Goal: Transaction & Acquisition: Purchase product/service

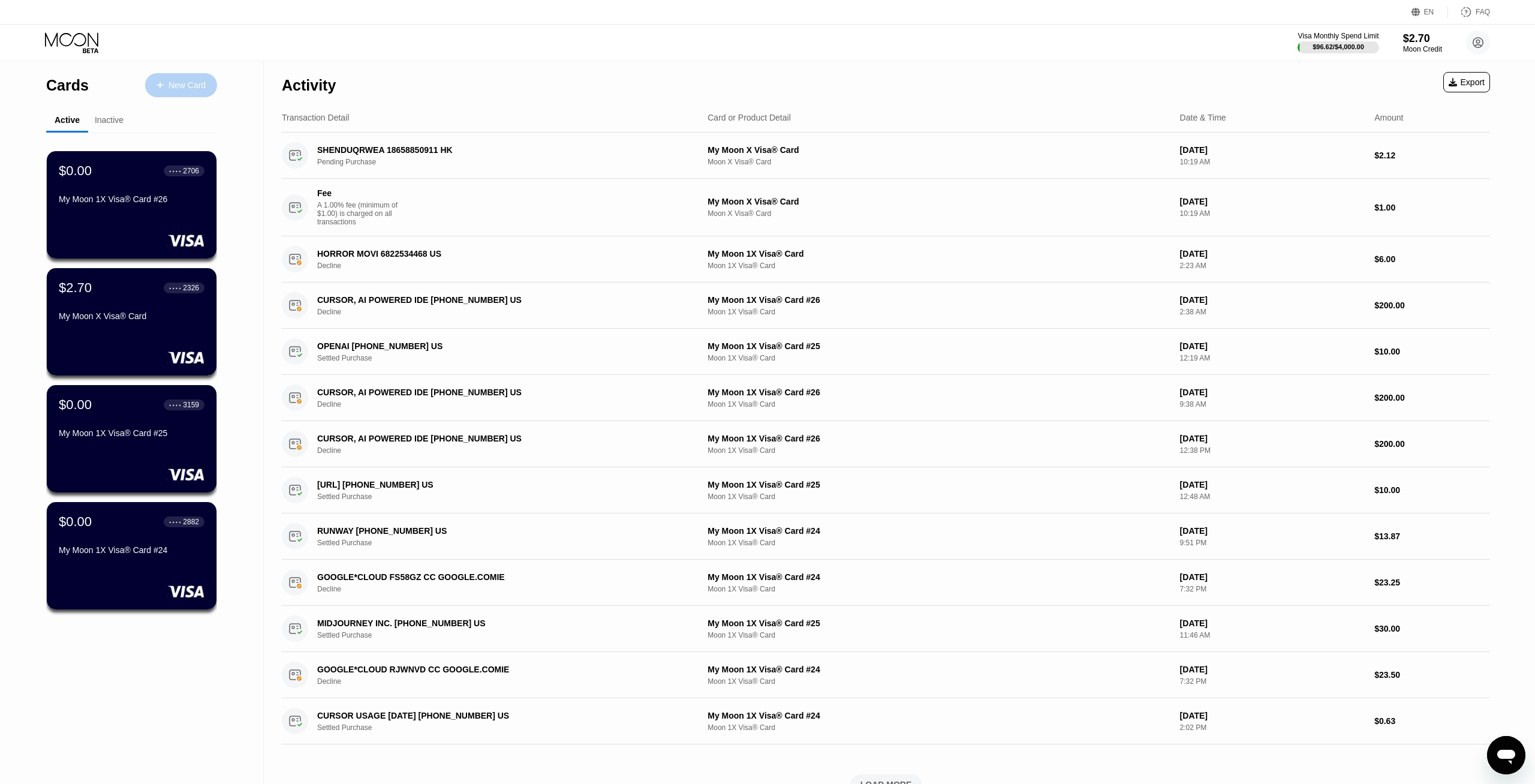
click at [183, 84] on div "New Card" at bounding box center [187, 85] width 37 height 10
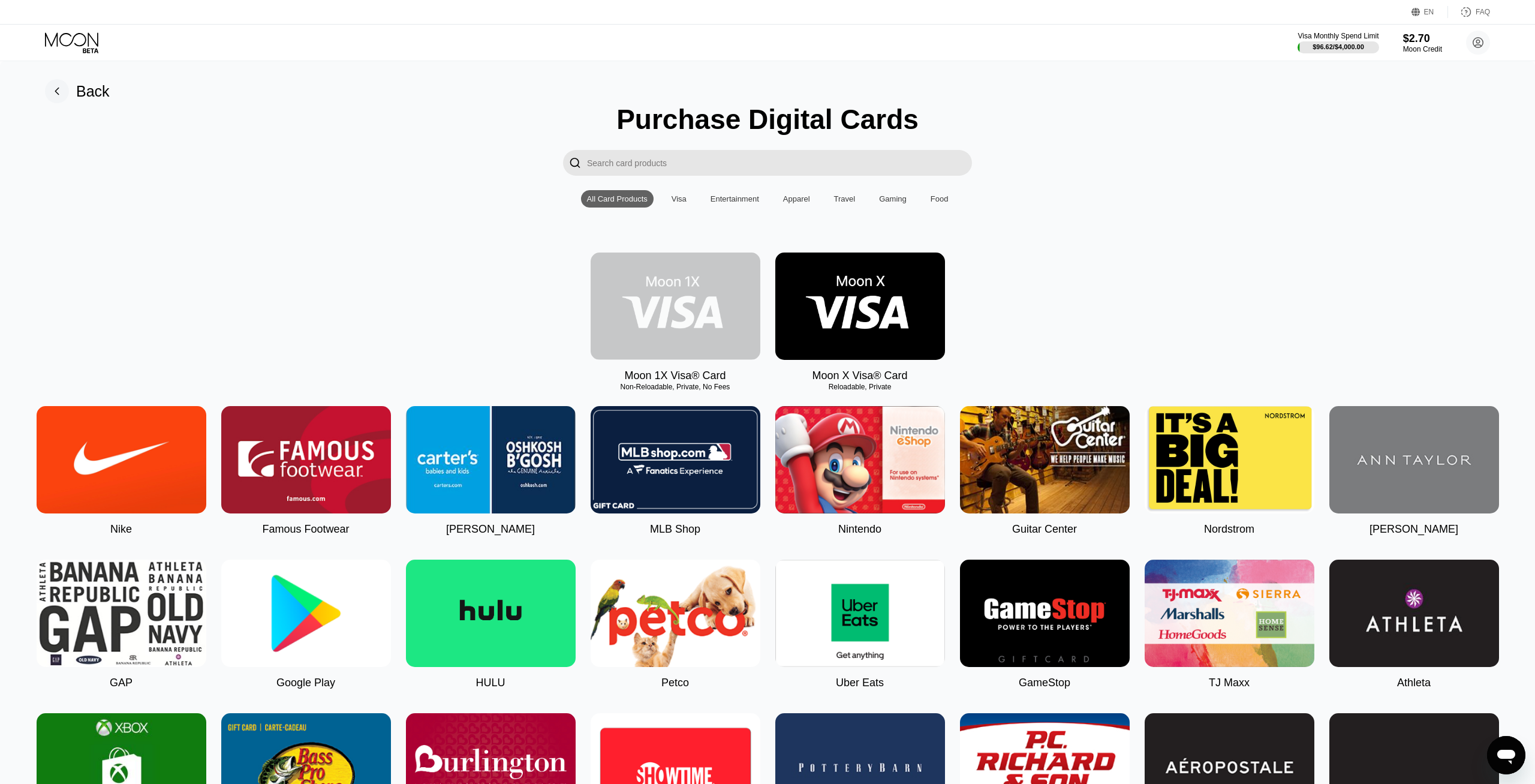
click at [655, 299] on img at bounding box center [676, 306] width 170 height 108
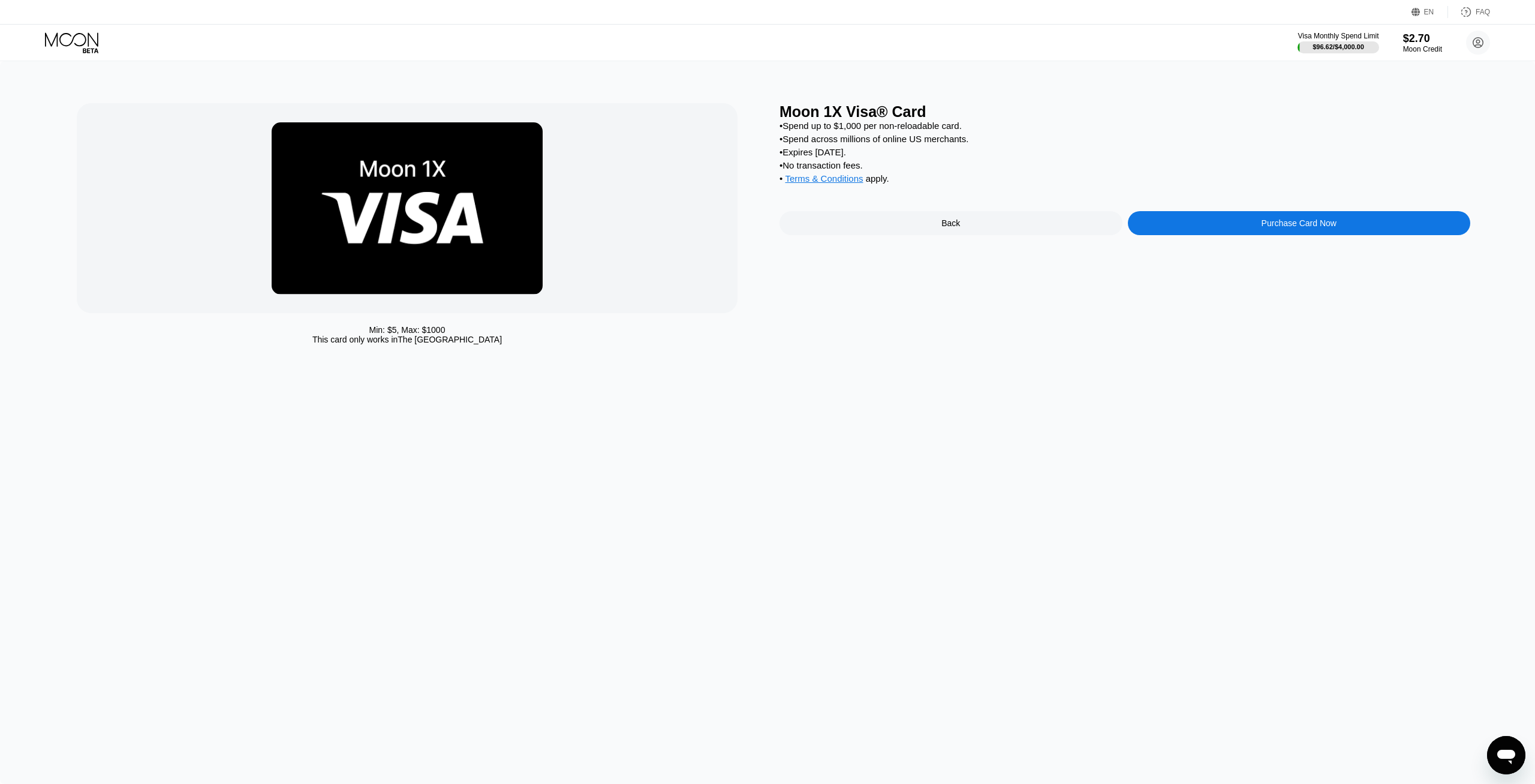
click at [1345, 230] on div "Purchase Card Now" at bounding box center [1299, 223] width 343 height 24
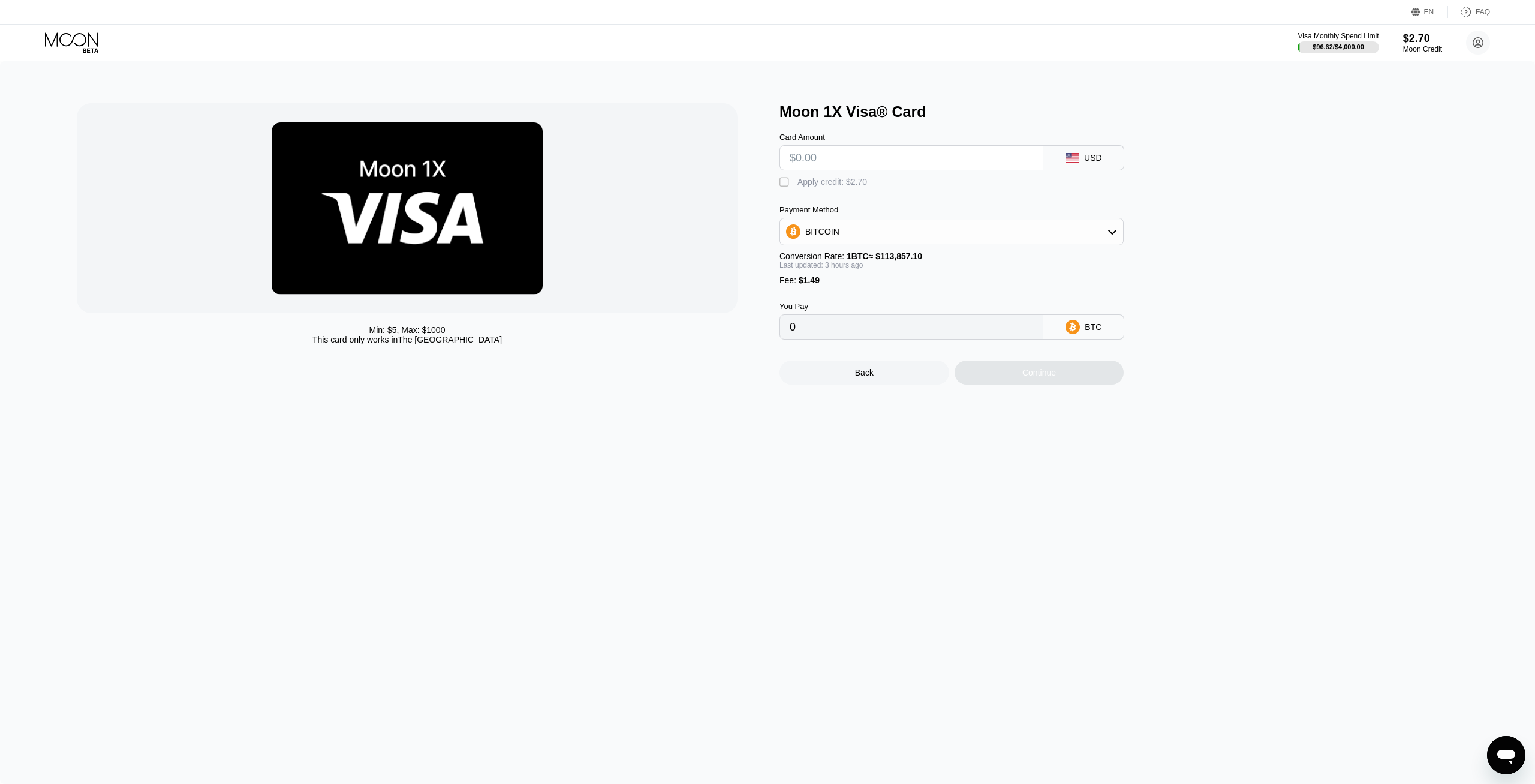
click at [858, 160] on input "text" at bounding box center [911, 157] width 244 height 24
click at [865, 242] on div "BITCOIN" at bounding box center [952, 231] width 343 height 24
click at [829, 303] on div "USDT on TRON" at bounding box center [952, 290] width 337 height 24
type input "0.00"
drag, startPoint x: 823, startPoint y: 335, endPoint x: 741, endPoint y: 335, distance: 82.0
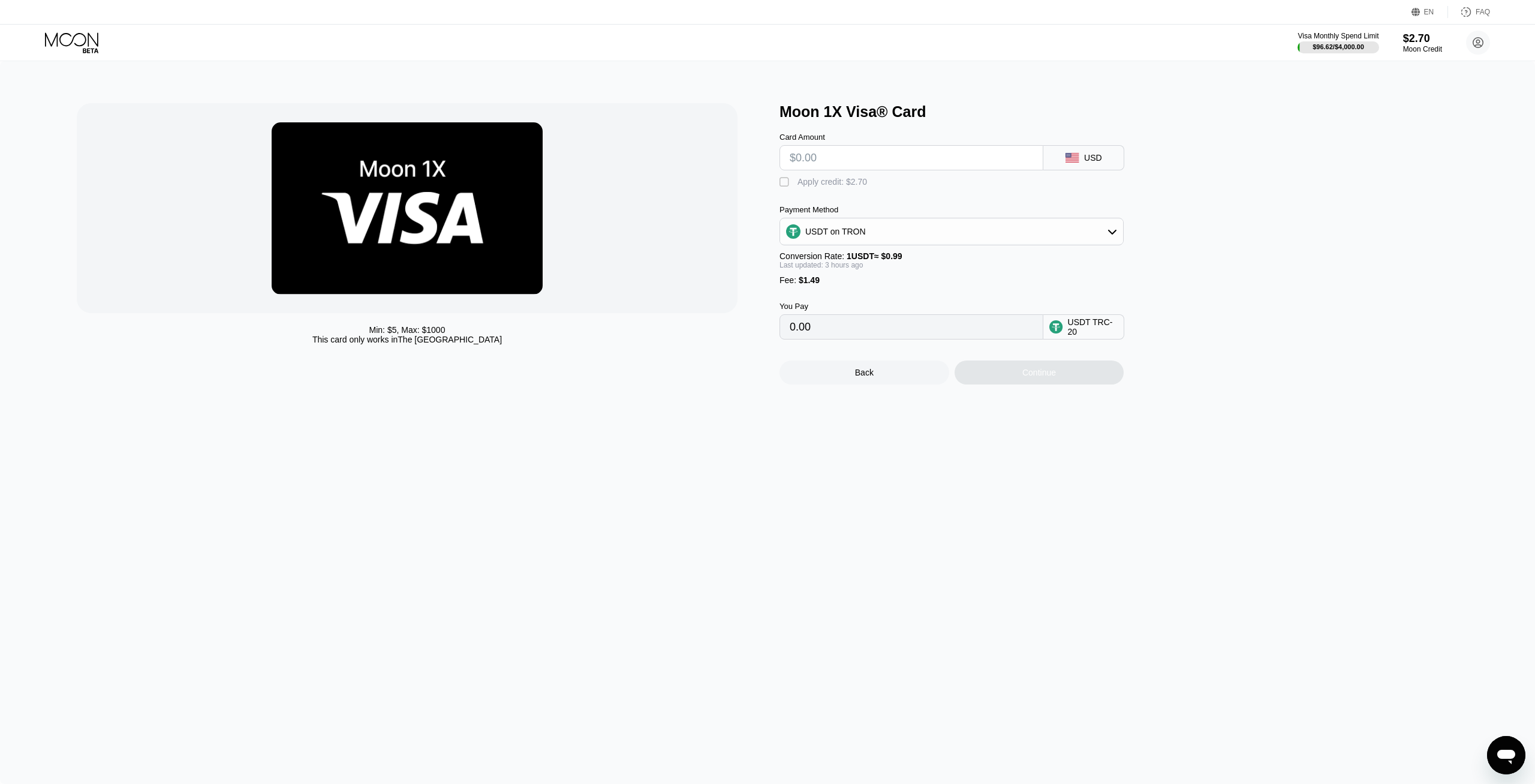
click at [790, 335] on input "0.00" at bounding box center [911, 327] width 244 height 24
click at [903, 339] on input "0.00" at bounding box center [911, 327] width 244 height 24
click at [846, 165] on input "text" at bounding box center [911, 157] width 244 height 24
type input "$1"
type input "2.52"
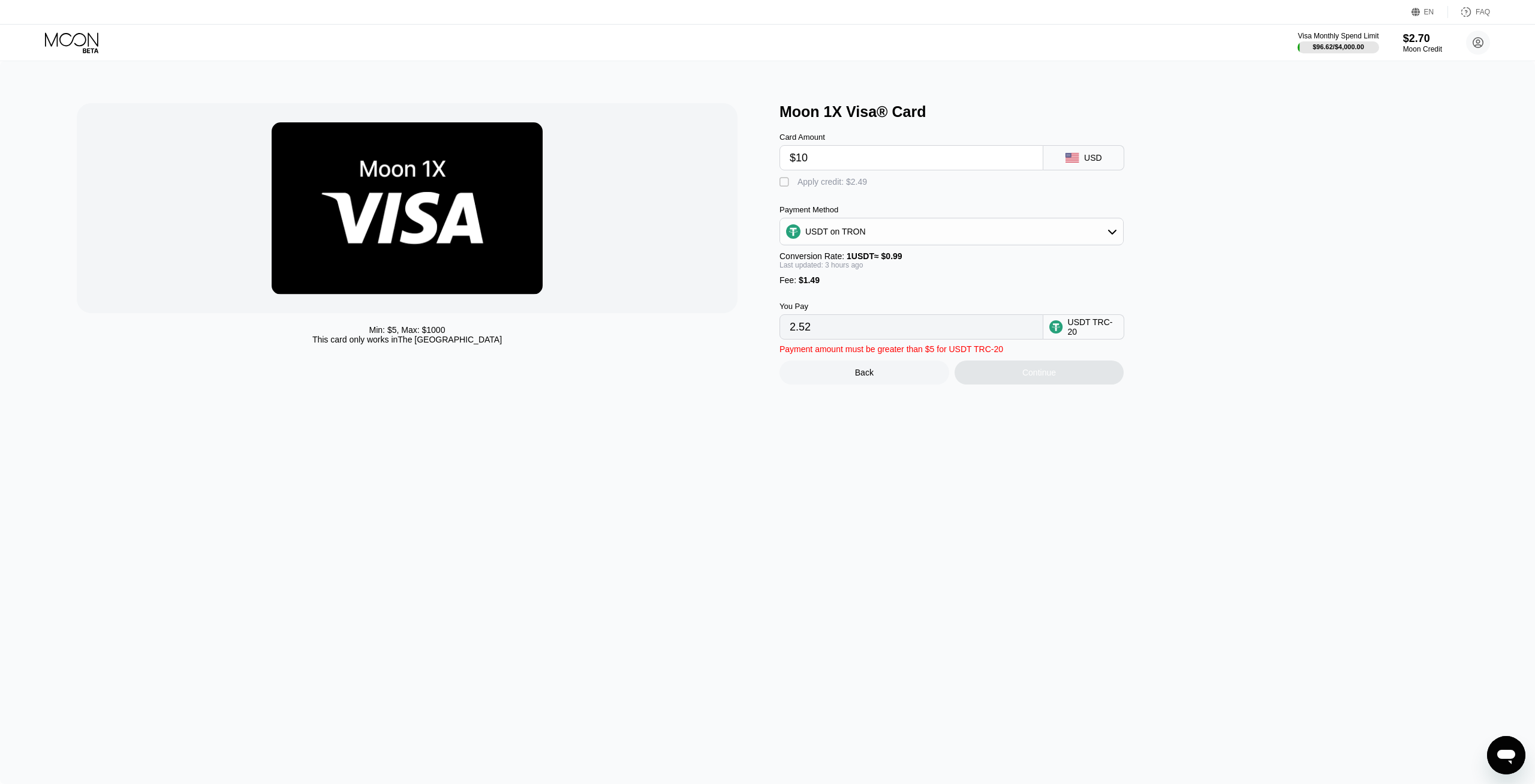
type input "$100"
type input "102.52"
click at [900, 239] on div "USDT on TRON" at bounding box center [952, 231] width 343 height 24
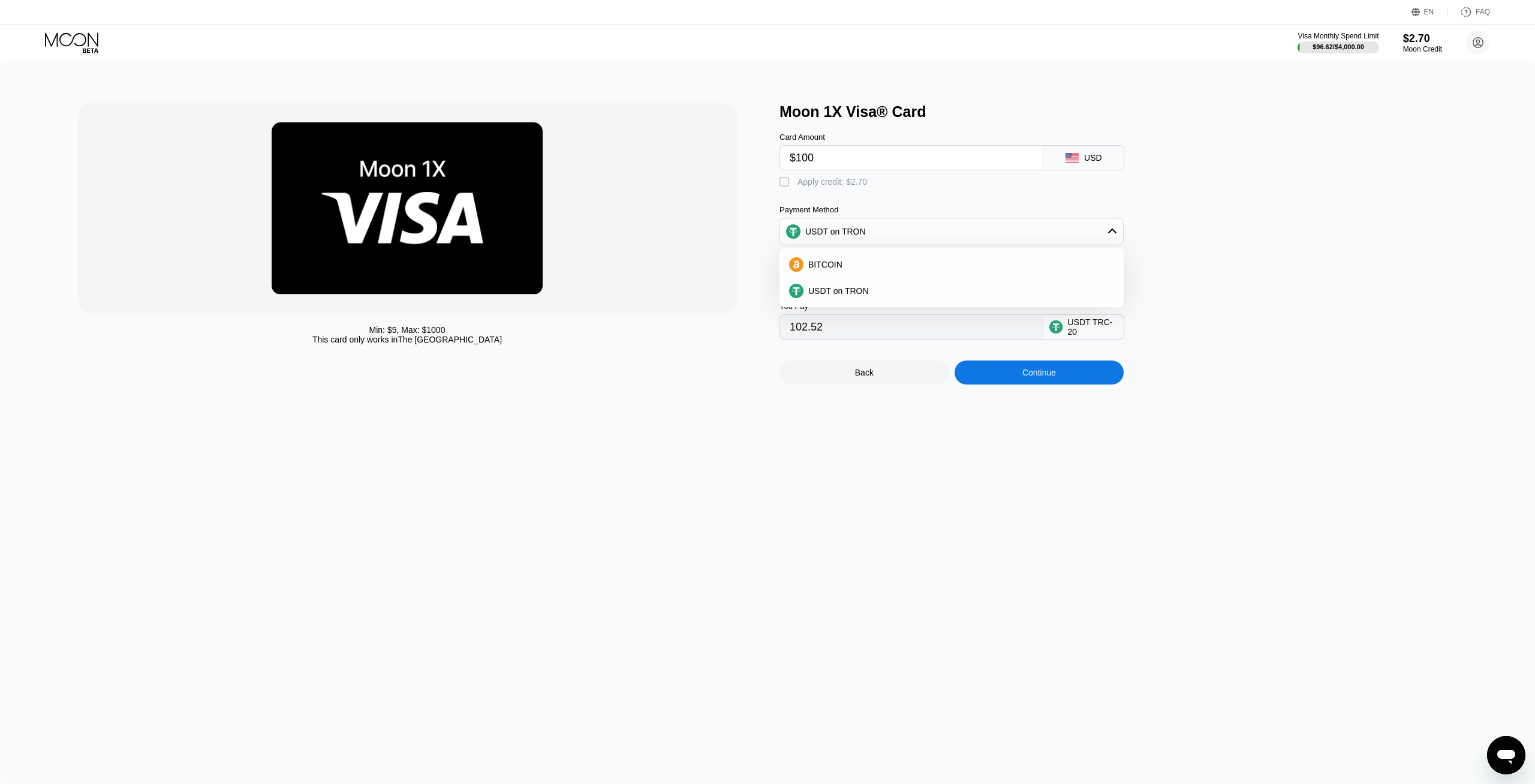
click at [900, 239] on div "USDT on TRON" at bounding box center [952, 231] width 343 height 24
drag, startPoint x: 804, startPoint y: 160, endPoint x: 798, endPoint y: 160, distance: 6.0
click at [798, 160] on input "$100" at bounding box center [911, 157] width 244 height 24
type input "$300"
type input "304.54"
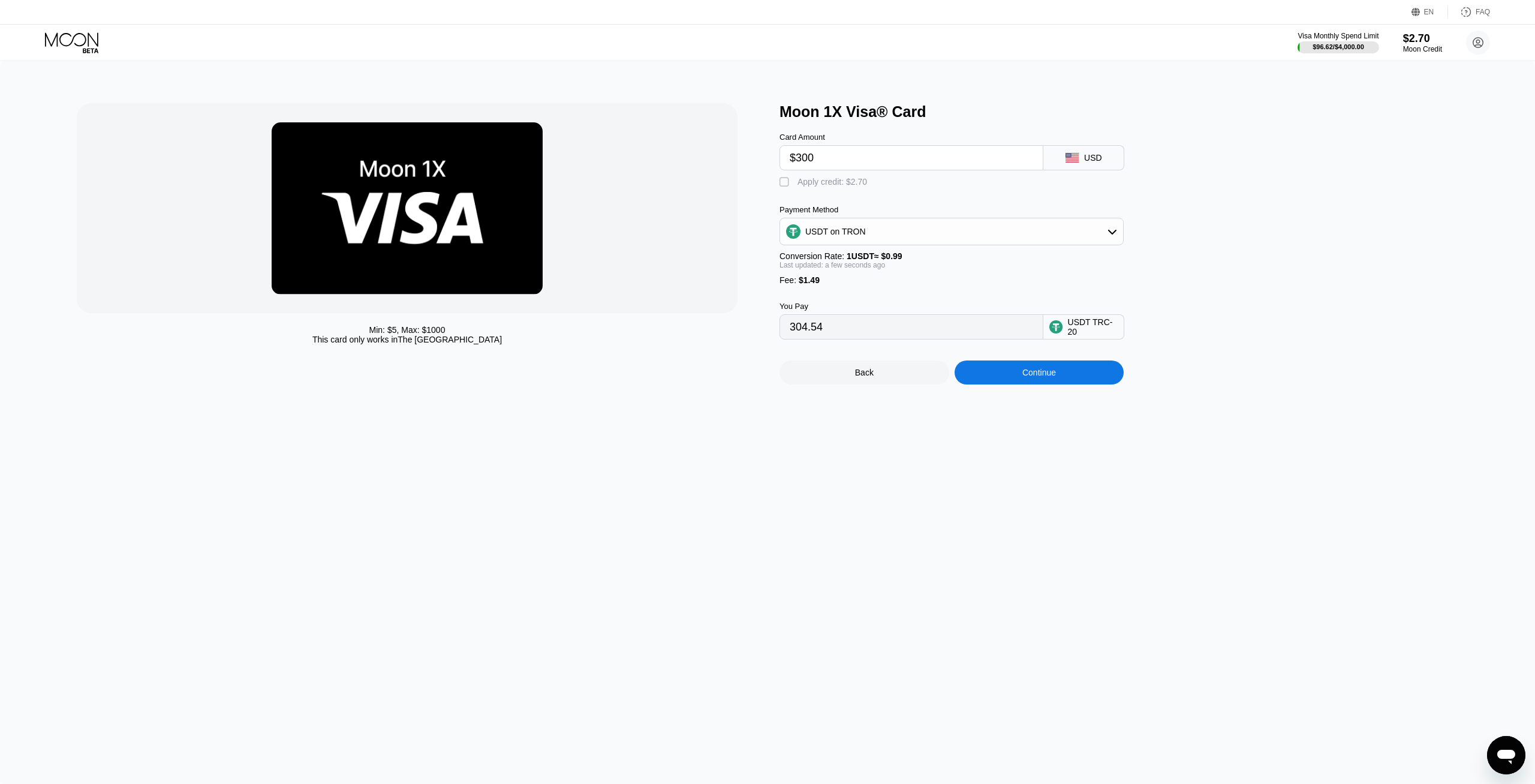
type input "$300"
drag, startPoint x: 823, startPoint y: 158, endPoint x: 798, endPoint y: 155, distance: 25.2
click at [798, 155] on input "$300" at bounding box center [911, 157] width 244 height 24
type input "$2"
type input "3.53"
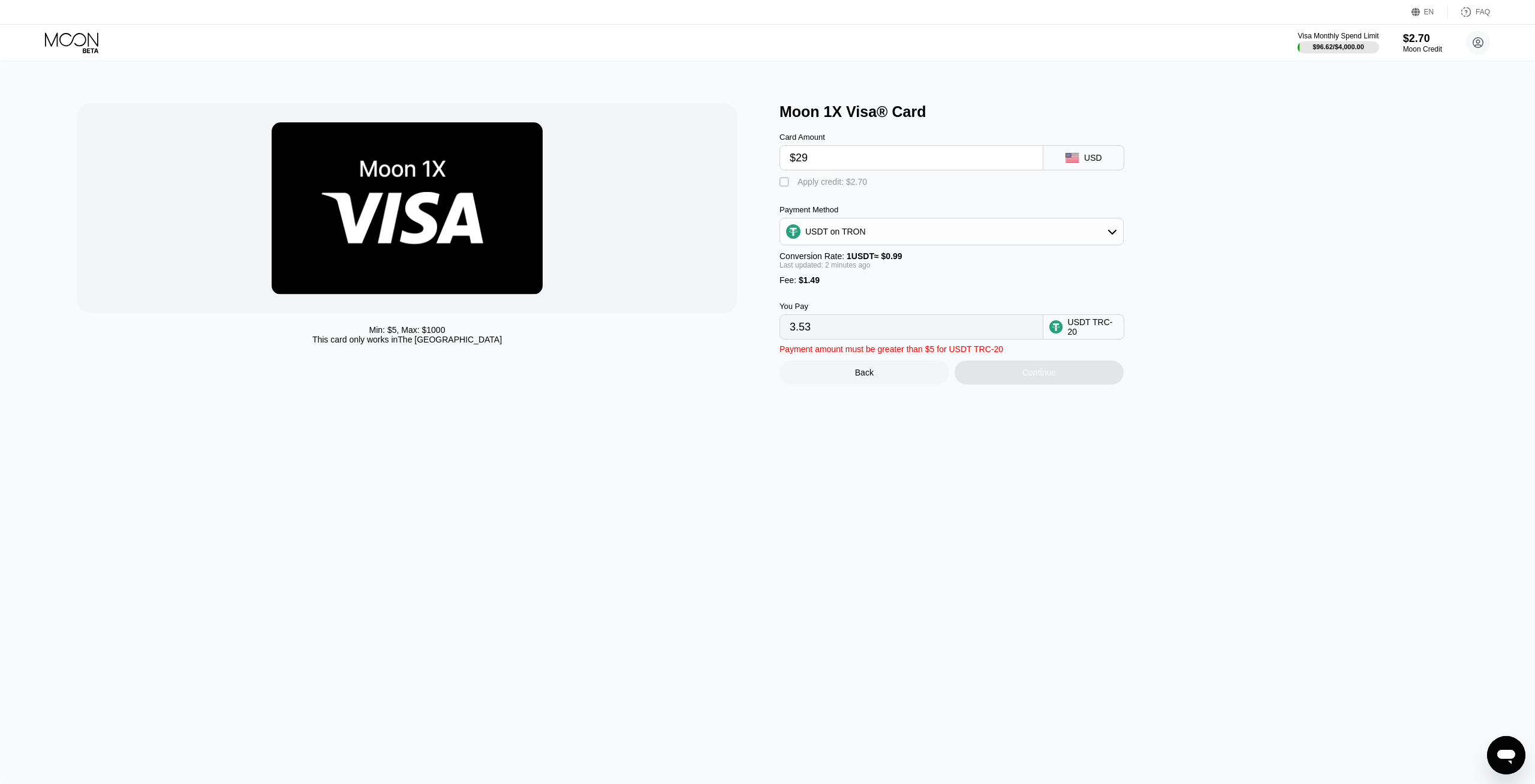
type input "$290"
type input "294.43"
drag, startPoint x: 823, startPoint y: 160, endPoint x: 798, endPoint y: 155, distance: 25.5
click at [798, 155] on input "$290" at bounding box center [911, 157] width 244 height 24
type input "$3"
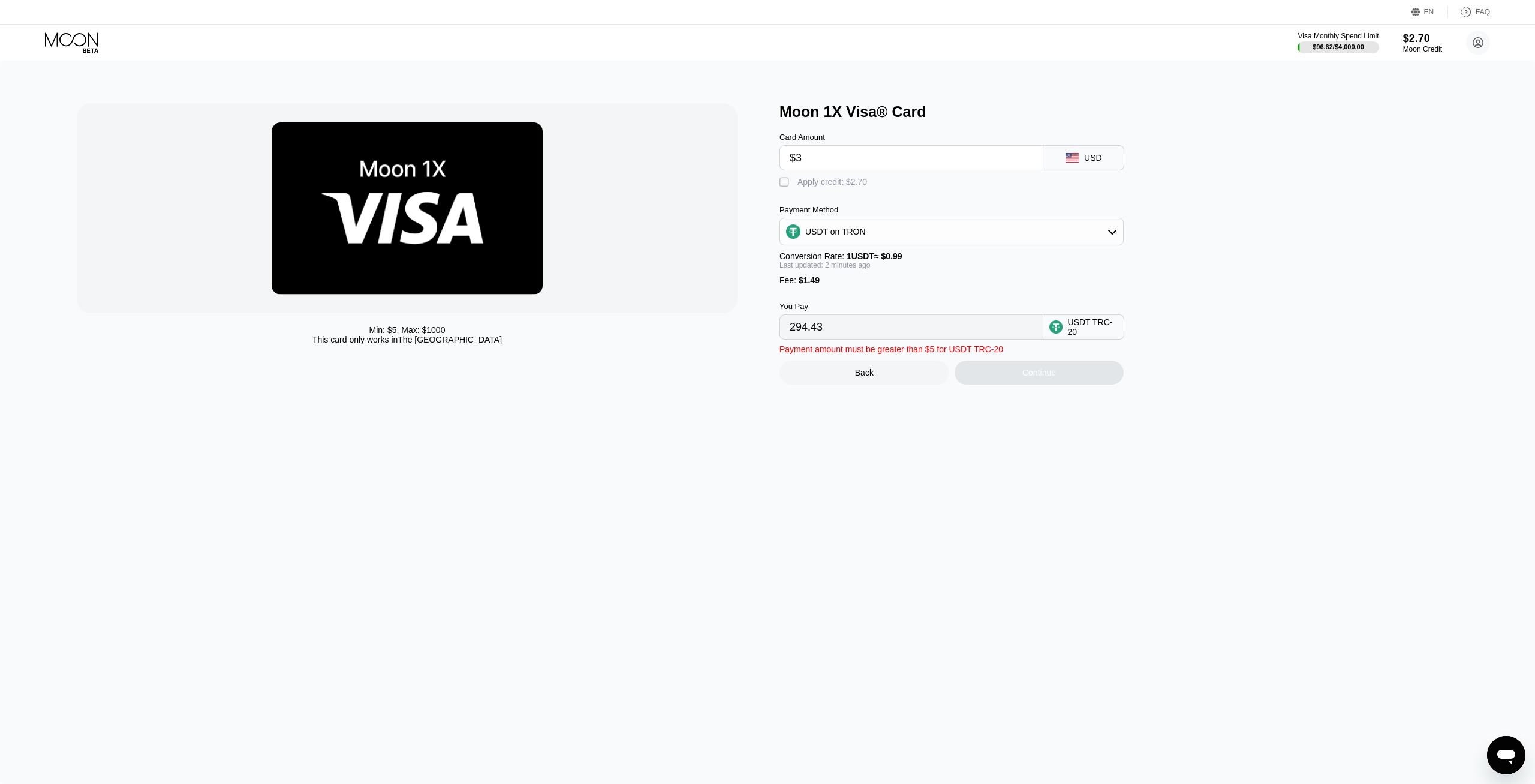
type input "4.54"
type input "$300"
drag, startPoint x: 783, startPoint y: 181, endPoint x: 783, endPoint y: 194, distance: 13.0
click at [783, 188] on div "" at bounding box center [786, 183] width 12 height 12
type input "301.81"
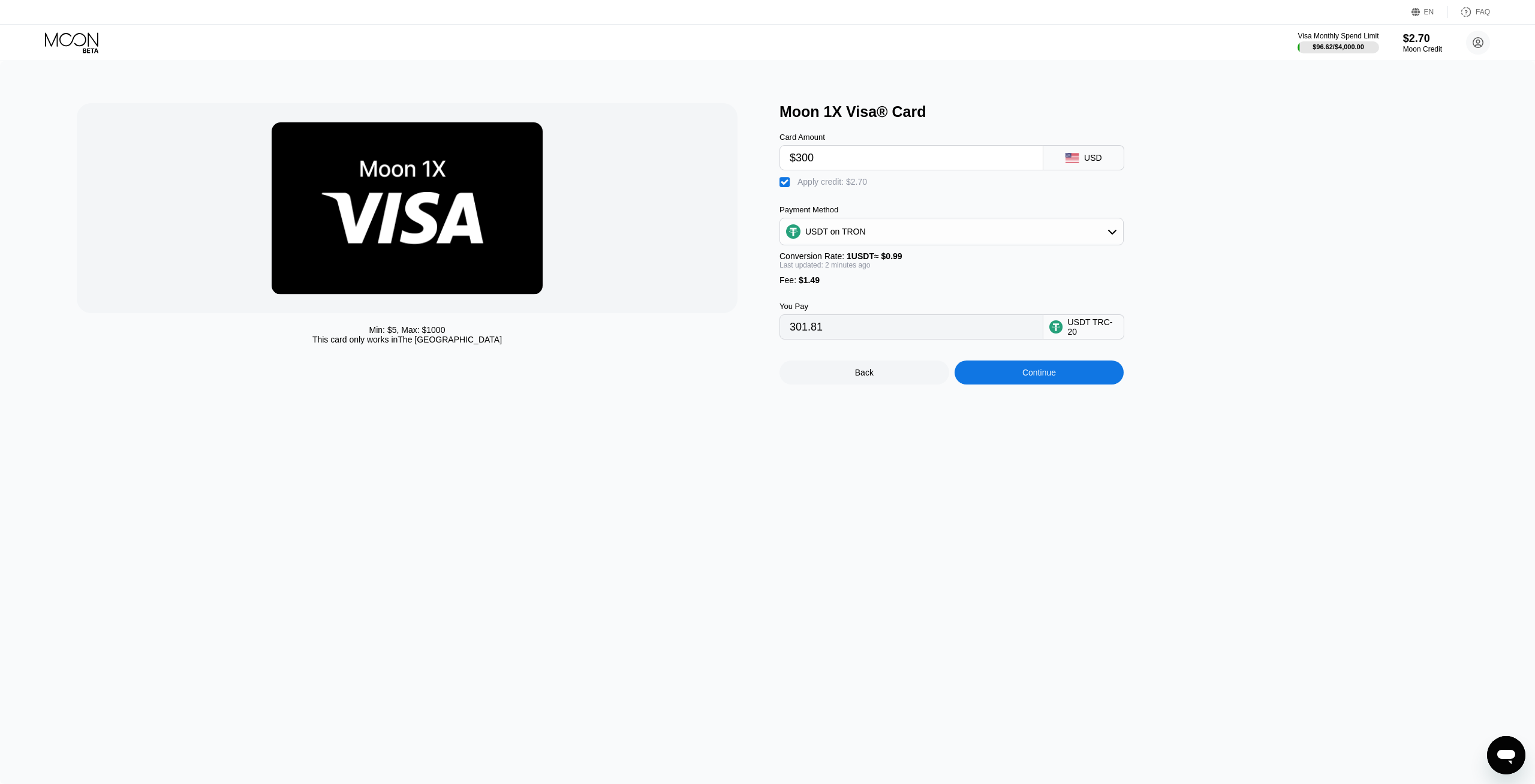
drag, startPoint x: 819, startPoint y: 160, endPoint x: 798, endPoint y: 155, distance: 21.6
click at [798, 155] on input "$300" at bounding box center [911, 157] width 244 height 24
type input "$2"
type input "0.80"
type input "$298"
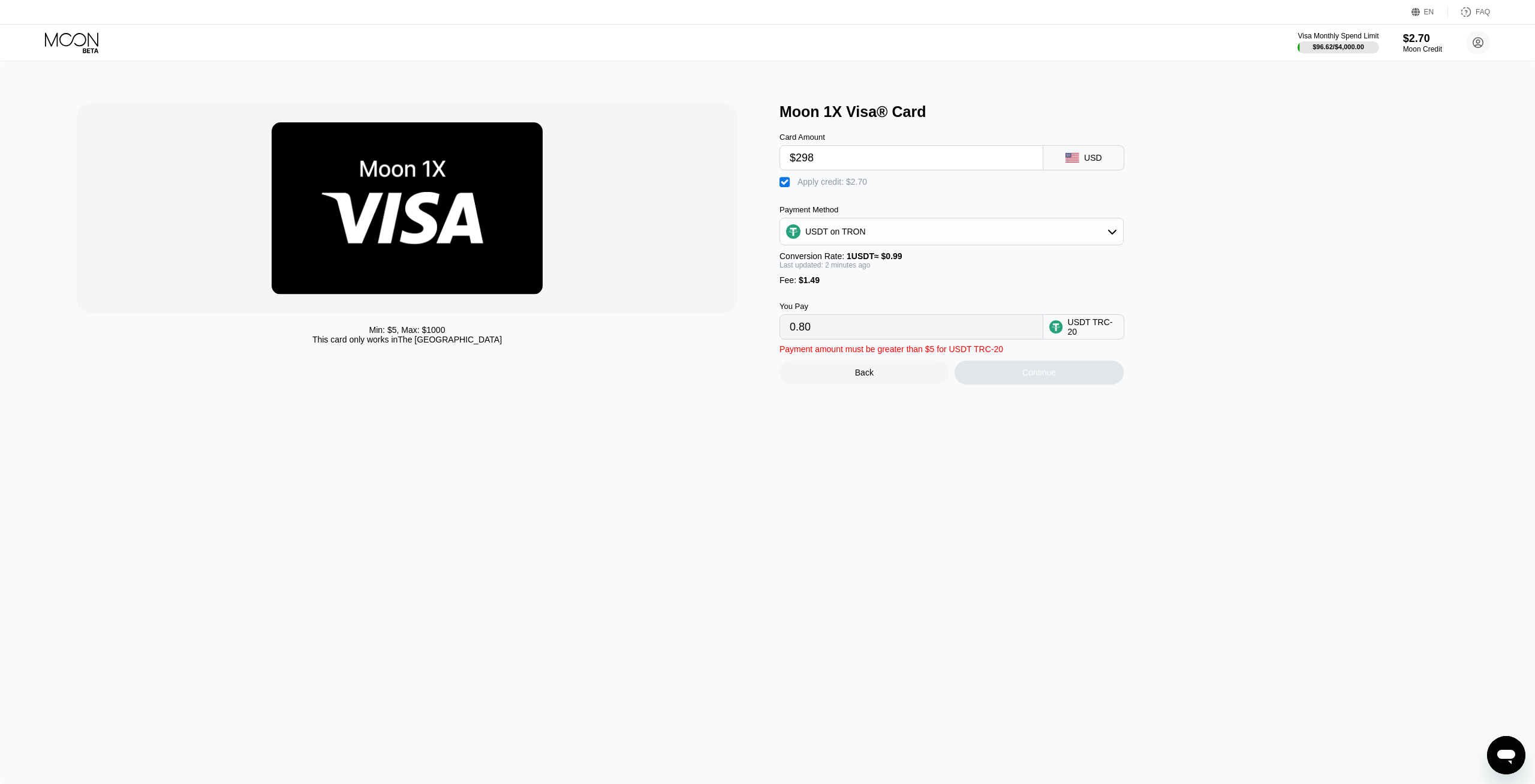
type input "299.79"
type input "$29"
type input "28.07"
type input "$299"
type input "300.80"
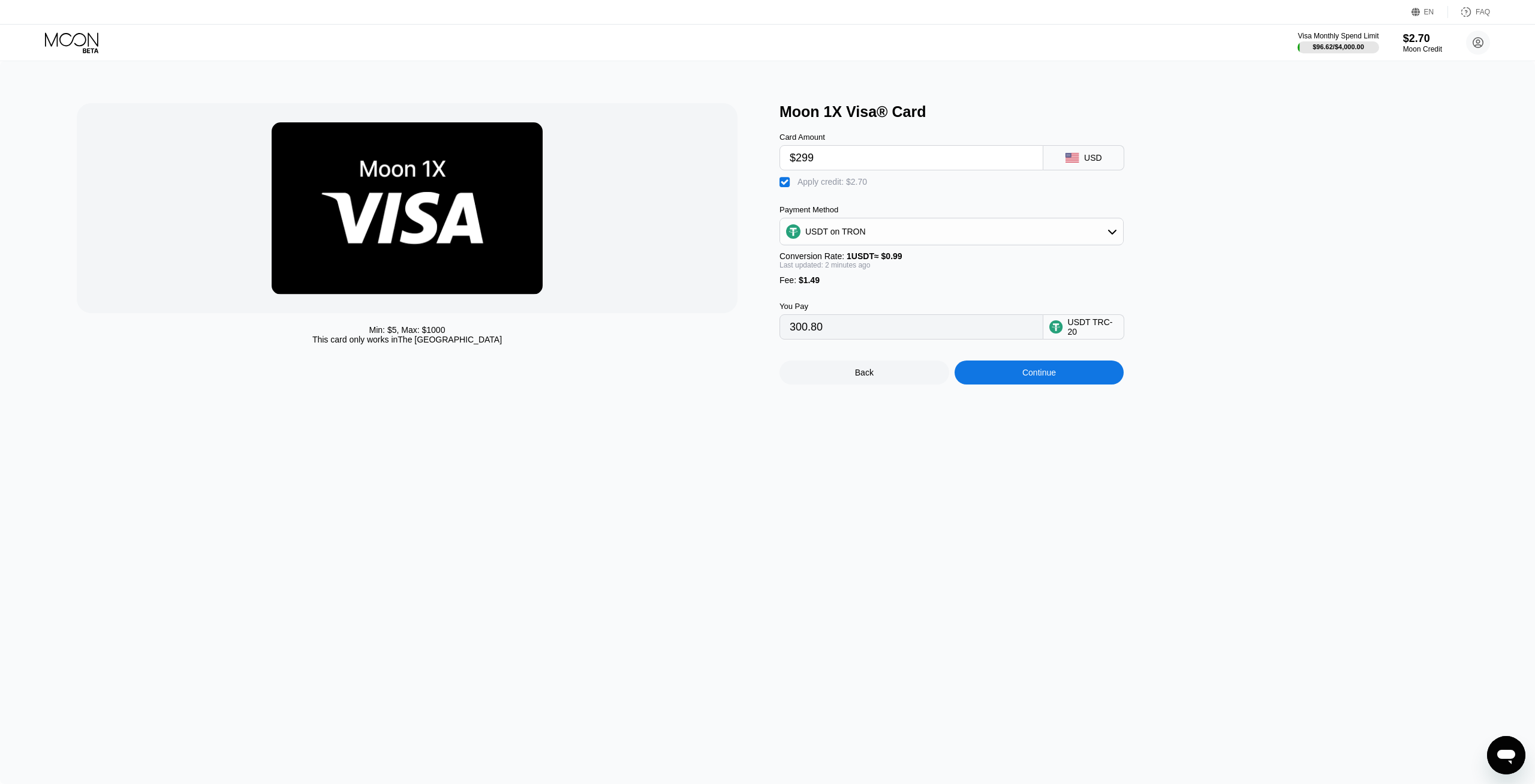
type input "$29"
type input "28.07"
type input "$298"
type input "299.79"
click at [825, 331] on input "299.79" at bounding box center [911, 327] width 244 height 24
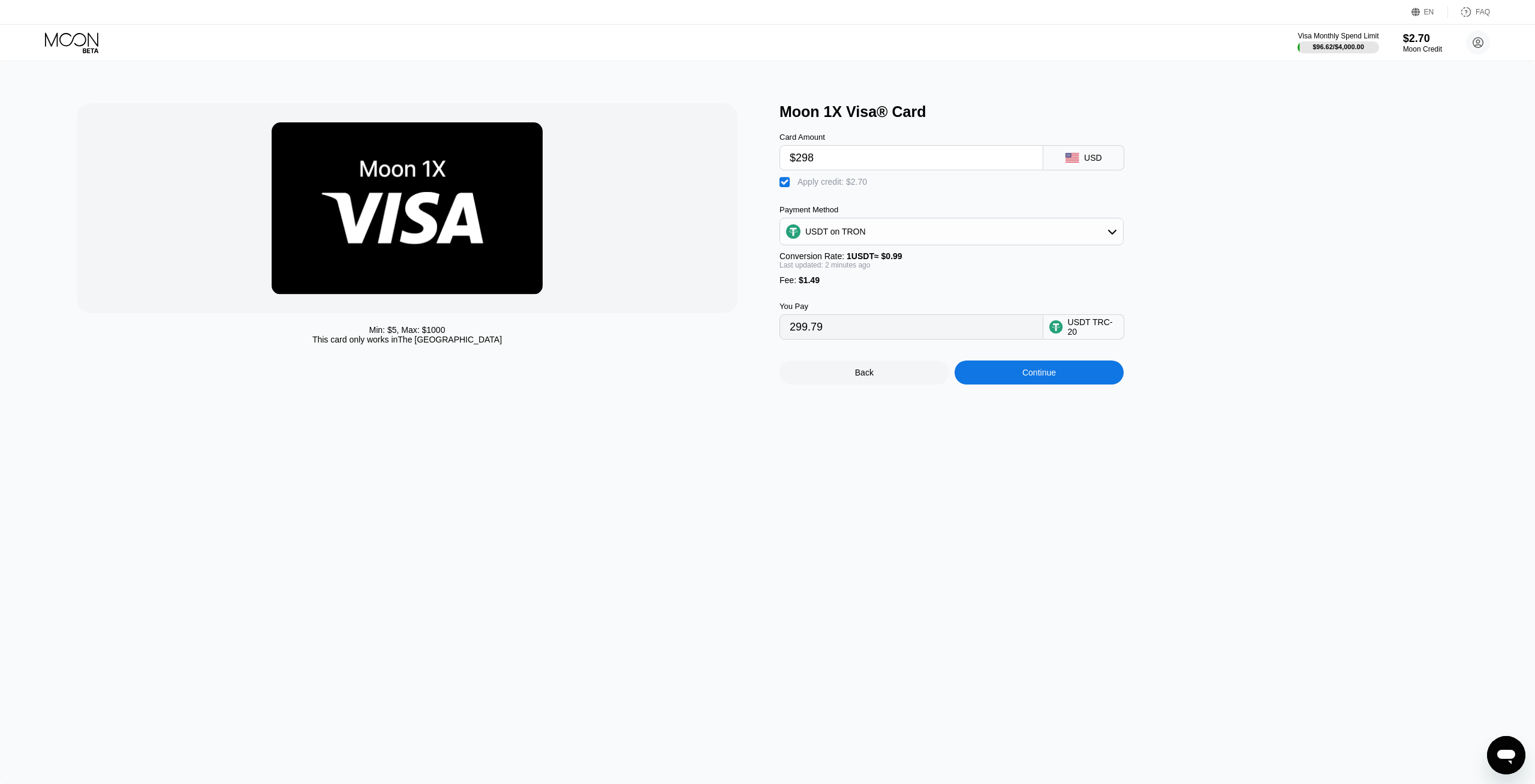
drag, startPoint x: 808, startPoint y: 167, endPoint x: 850, endPoint y: 167, distance: 42.0
click at [850, 167] on input "$298" at bounding box center [911, 157] width 244 height 24
type input "$297"
type input "298.78"
type input "$29"
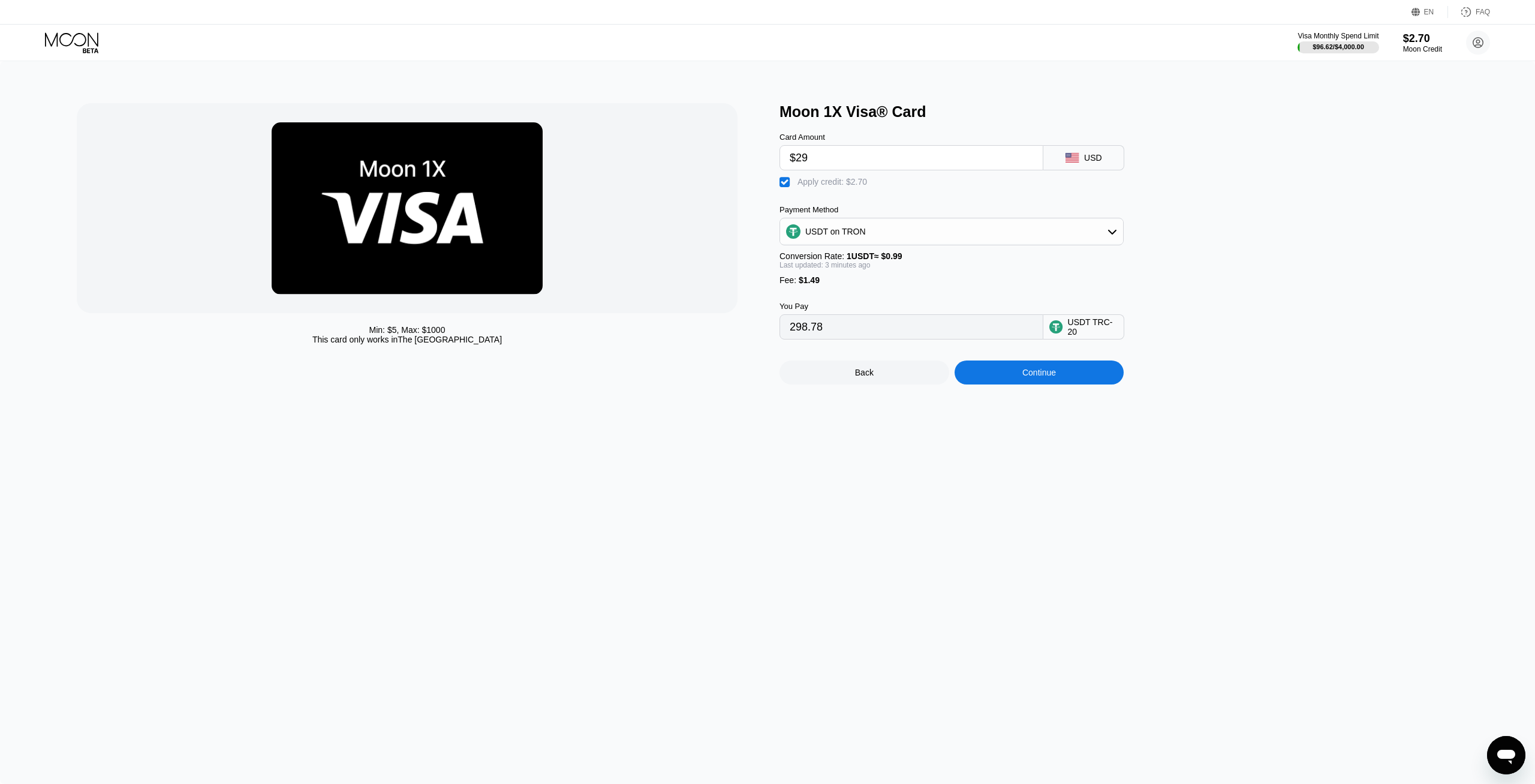
type input "28.07"
type input "$295"
type input "296.76"
type input "$29"
type input "28.07"
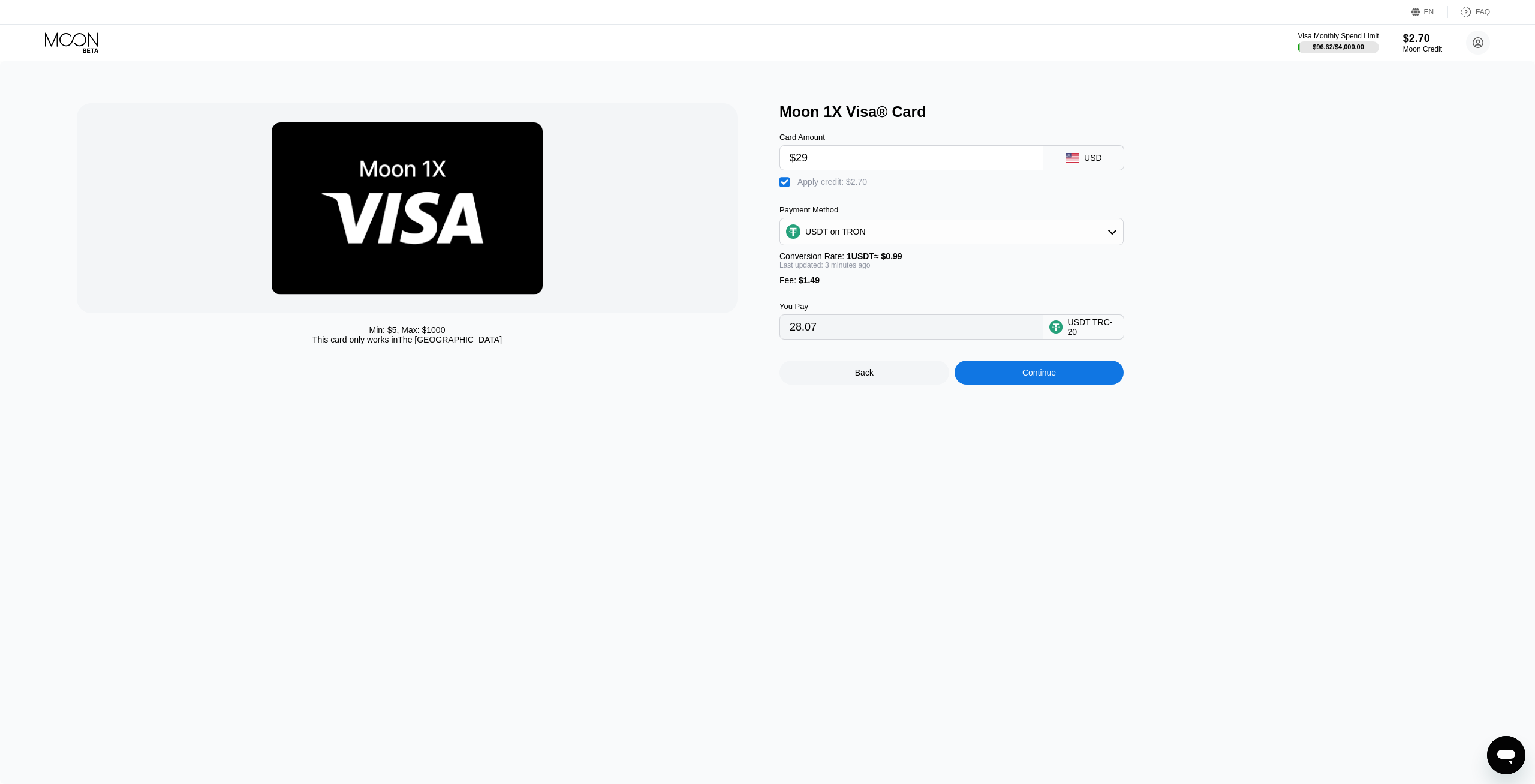
type input "$290"
type input "291.71"
type input "$290"
click at [1062, 384] on div "Continue" at bounding box center [1039, 372] width 170 height 24
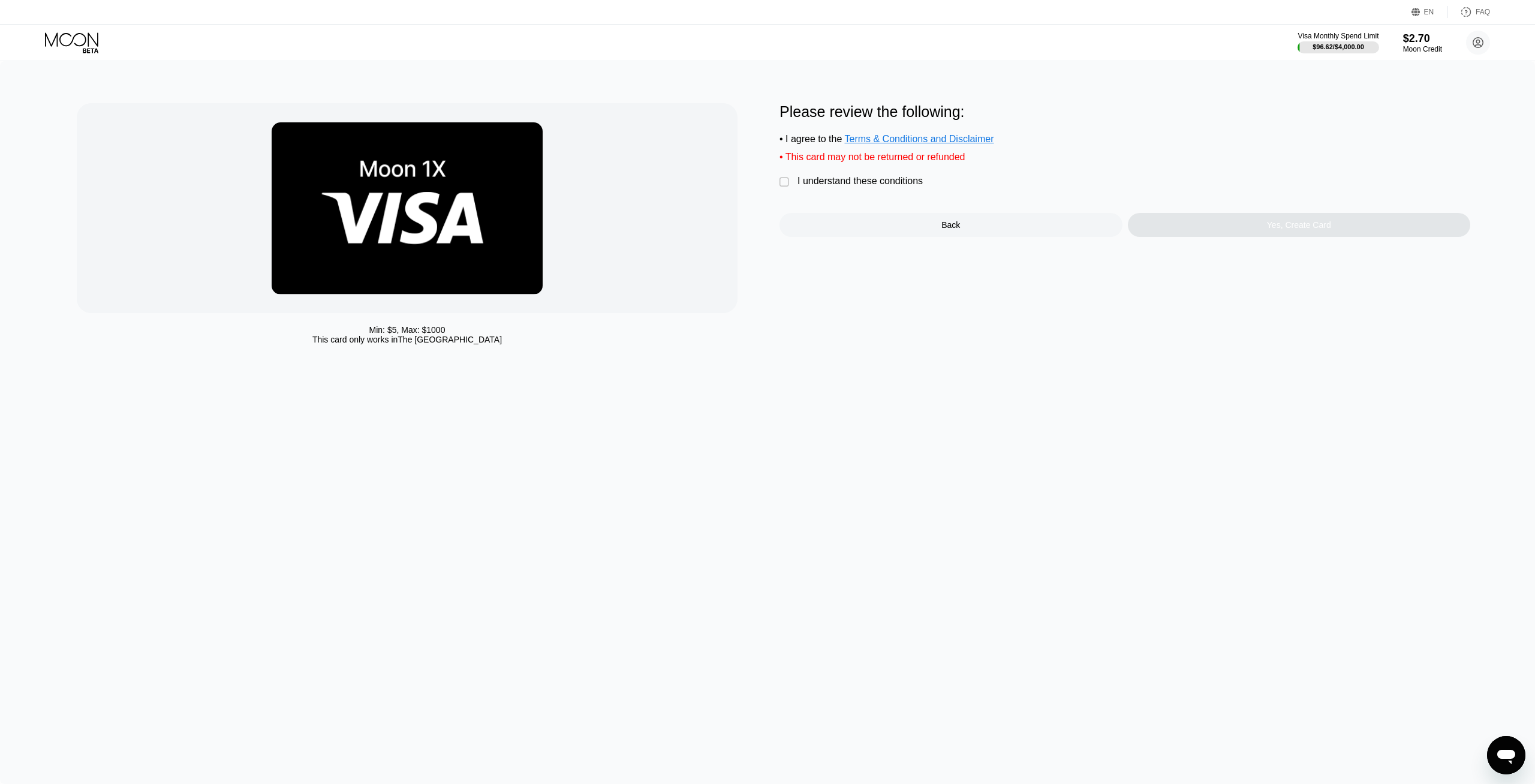
click at [781, 188] on div "" at bounding box center [786, 183] width 12 height 12
click at [1280, 229] on div "Yes, Create Card" at bounding box center [1299, 225] width 64 height 10
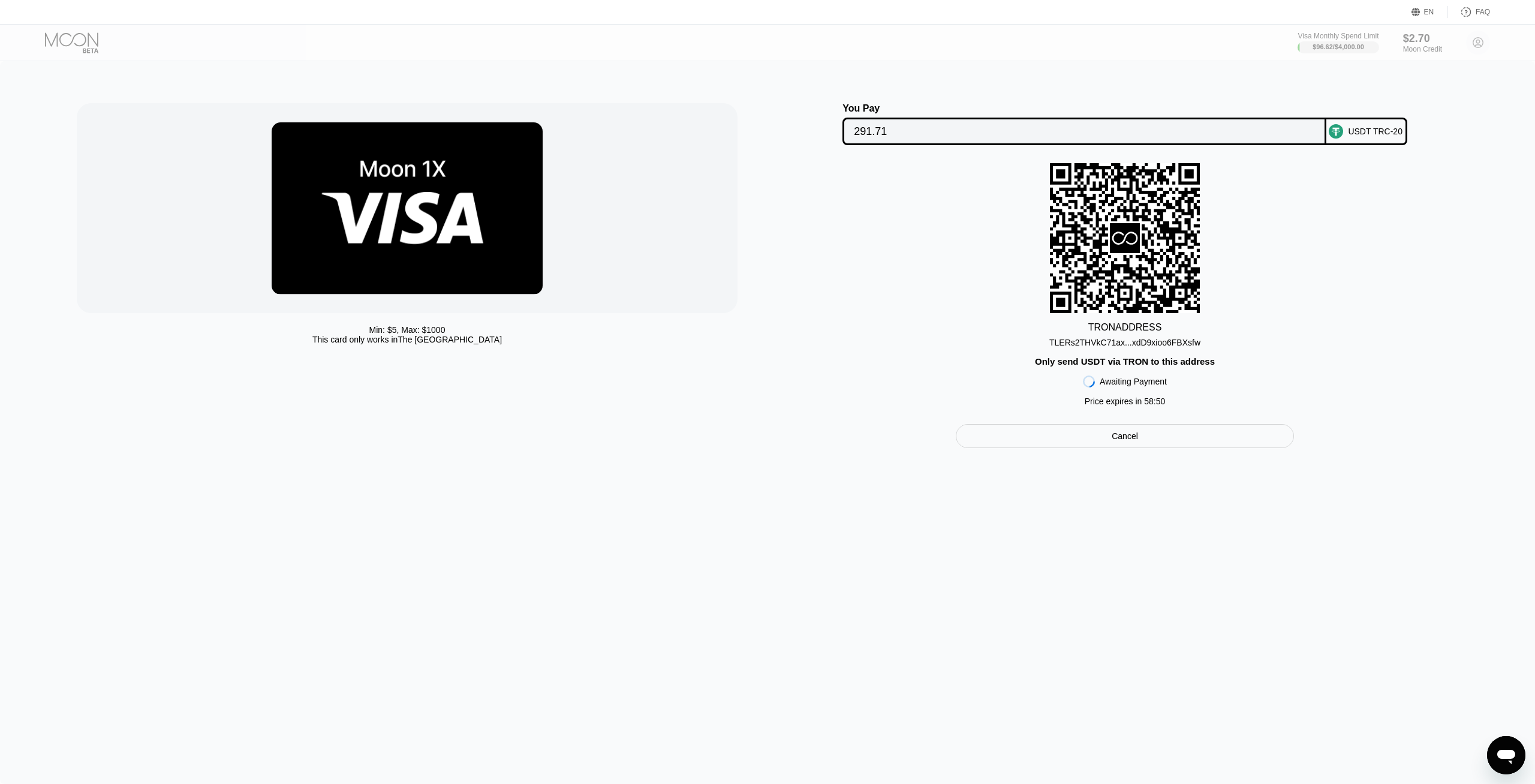
click at [1199, 350] on div "TRON ADDRESS TLERs2THVkC71ax...xdD9xioo6FBXsfw Only send USDT via TRON to this …" at bounding box center [1125, 287] width 691 height 249
click at [1163, 347] on div "TLERs2THVkC71ax...xdD9xioo6FBXsfw" at bounding box center [1125, 343] width 151 height 10
